Goal: Information Seeking & Learning: Find specific fact

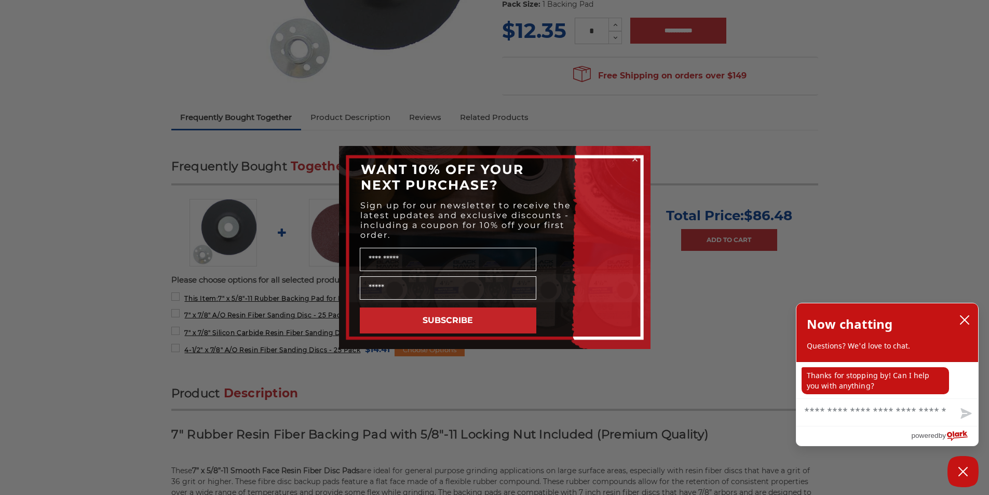
click at [636, 159] on circle "Close dialog" at bounding box center [634, 159] width 10 height 10
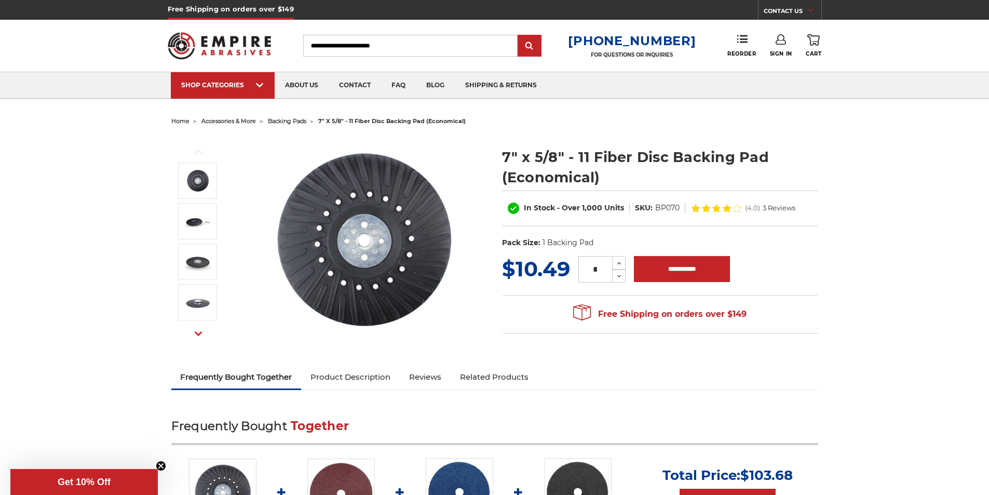
click at [660, 205] on dd "BP070" at bounding box center [667, 207] width 24 height 11
drag, startPoint x: 655, startPoint y: 208, endPoint x: 677, endPoint y: 211, distance: 22.5
click at [677, 211] on dd "BP070" at bounding box center [667, 207] width 24 height 11
copy dd "BP070"
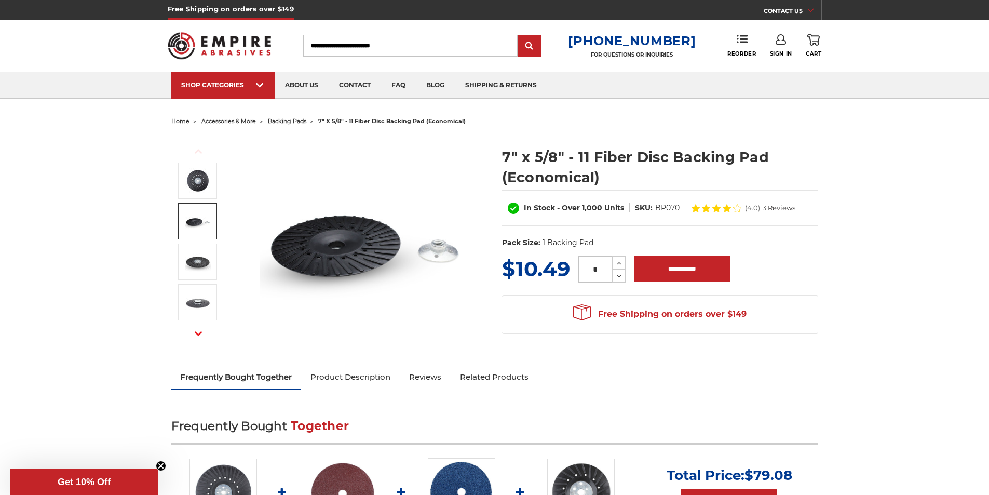
click at [198, 216] on img at bounding box center [198, 221] width 26 height 26
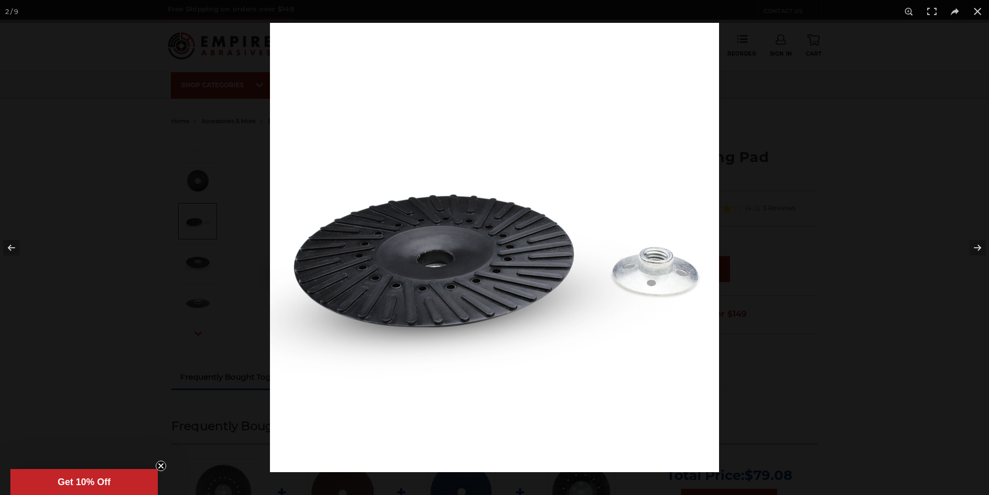
click at [199, 246] on div at bounding box center [494, 247] width 989 height 495
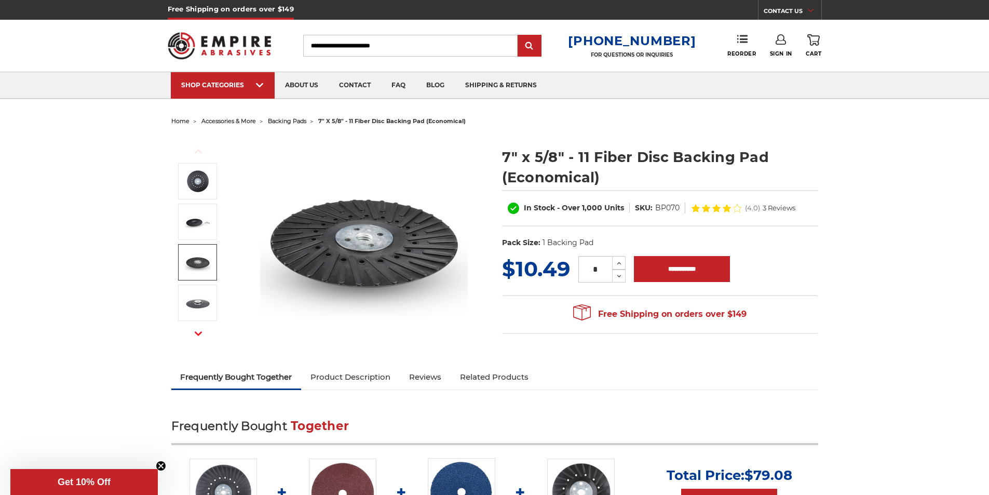
click at [199, 261] on img at bounding box center [198, 262] width 26 height 26
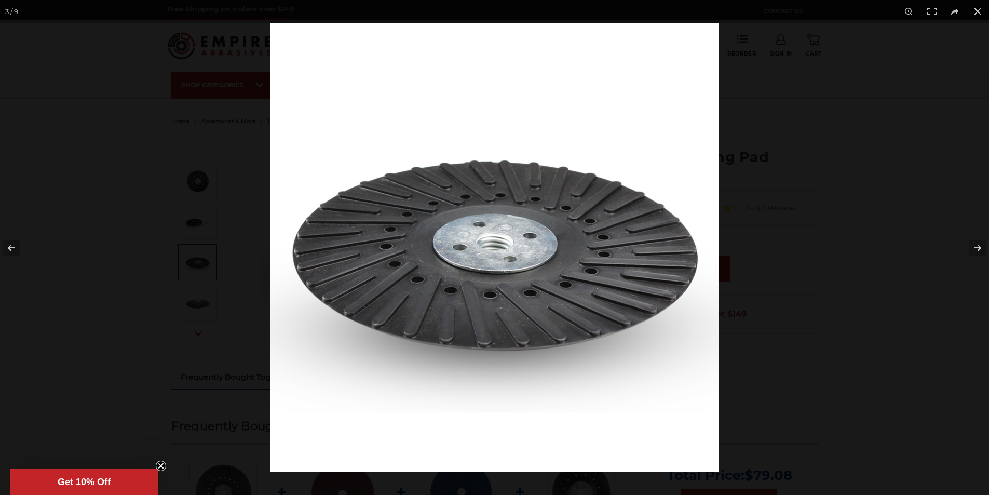
click at [195, 289] on div at bounding box center [494, 247] width 989 height 495
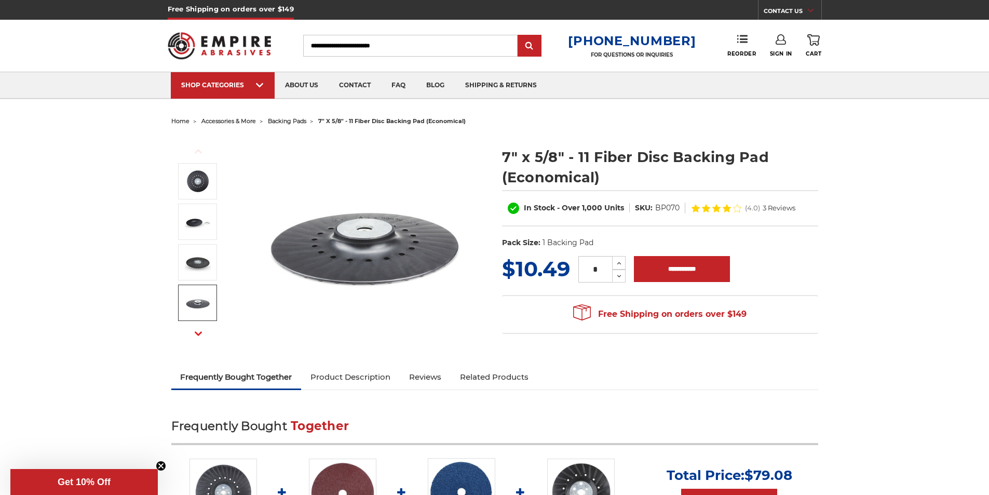
click at [195, 295] on img at bounding box center [198, 303] width 26 height 26
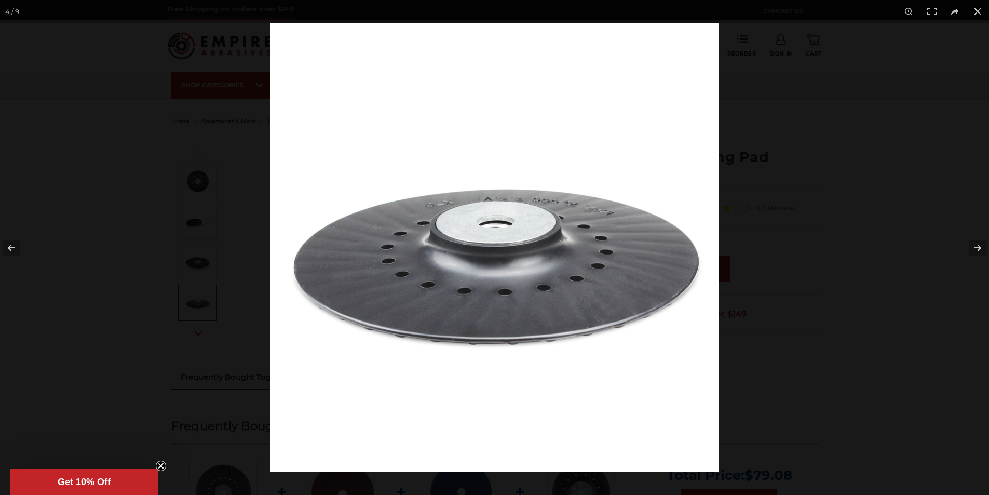
click at [195, 303] on div at bounding box center [494, 247] width 989 height 495
